Goal: Navigation & Orientation: Understand site structure

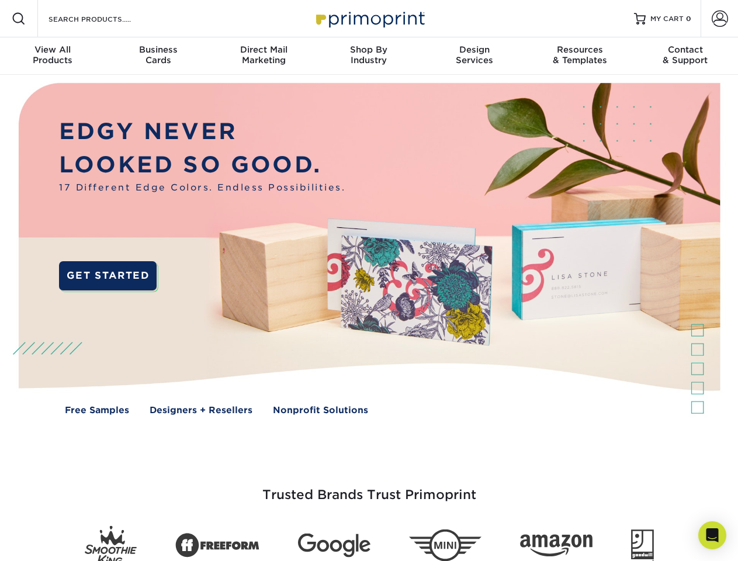
click at [369, 281] on img at bounding box center [369, 257] width 731 height 365
click at [19, 19] on span at bounding box center [19, 19] width 14 height 14
click at [719, 19] on span at bounding box center [720, 19] width 16 height 16
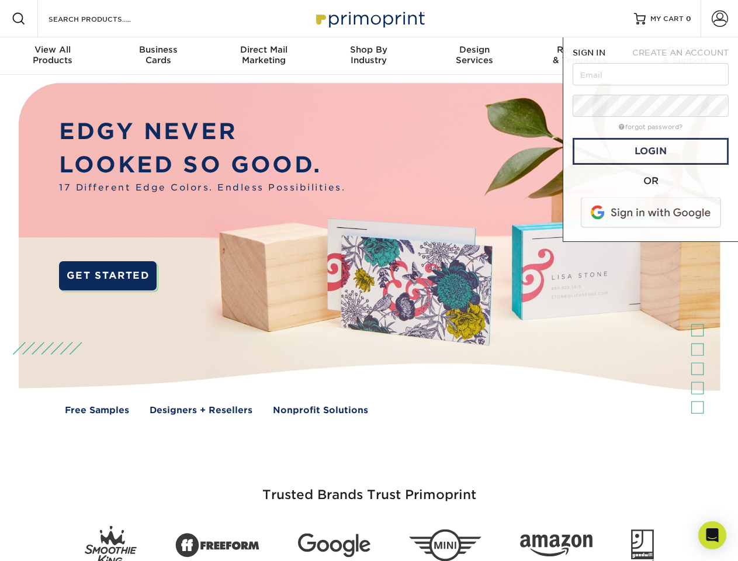
click at [53, 56] on div "View All Products" at bounding box center [52, 54] width 105 height 21
click at [158, 56] on div "Business Cards" at bounding box center [157, 54] width 105 height 21
click at [264, 56] on div "Direct Mail Marketing" at bounding box center [263, 54] width 105 height 21
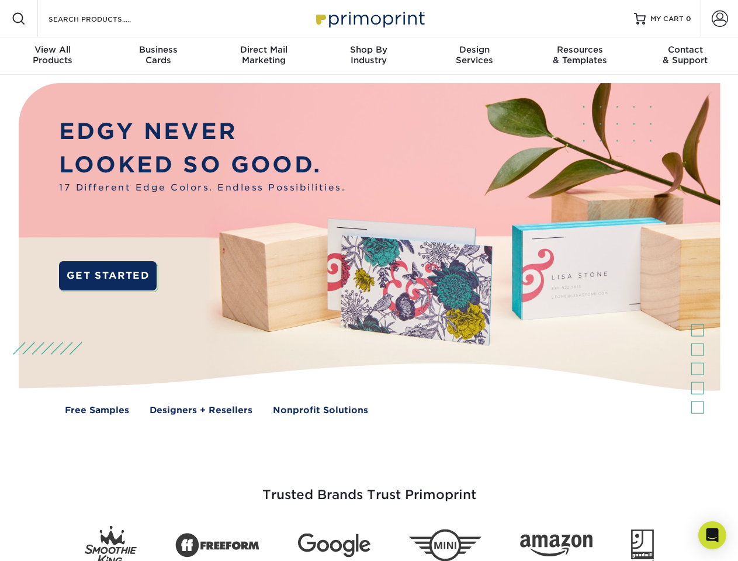
click at [369, 56] on div "Shop By Industry" at bounding box center [368, 54] width 105 height 21
click at [475, 56] on div "Design Services" at bounding box center [474, 54] width 105 height 21
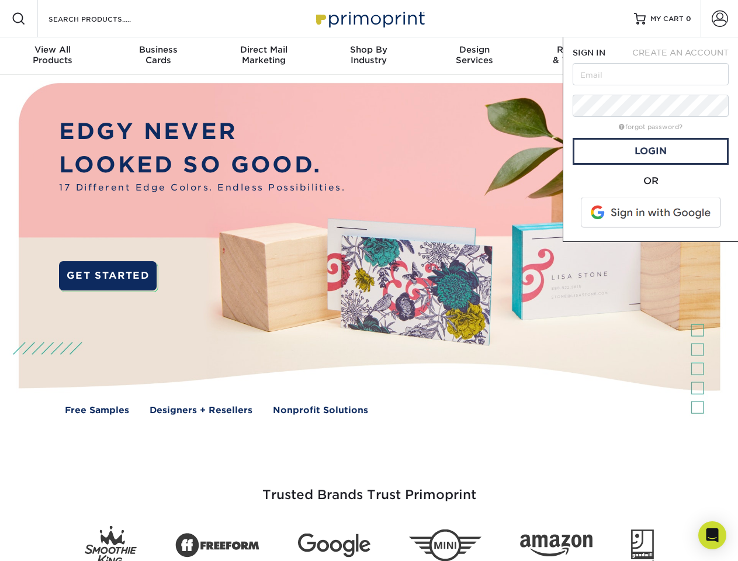
click at [580, 56] on span "SIGN IN" at bounding box center [589, 52] width 33 height 9
click at [686, 56] on div "Contact & Support" at bounding box center [685, 54] width 105 height 21
